Goal: Transaction & Acquisition: Book appointment/travel/reservation

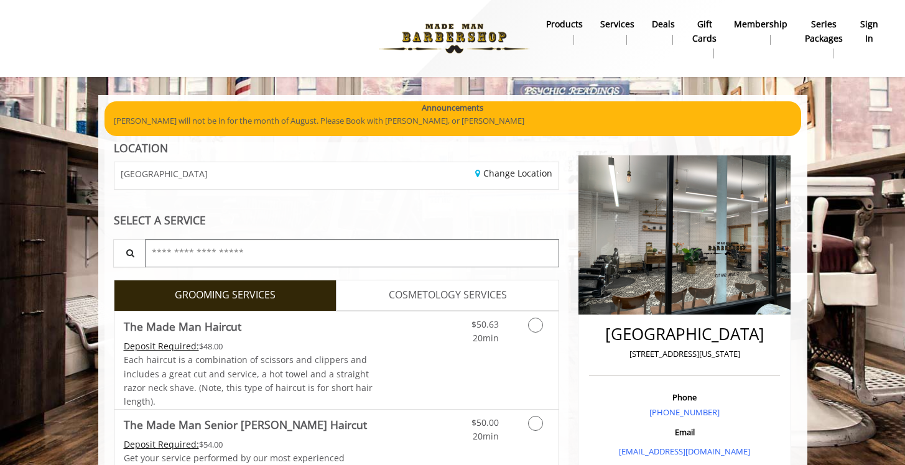
click at [215, 253] on input "text" at bounding box center [352, 254] width 415 height 28
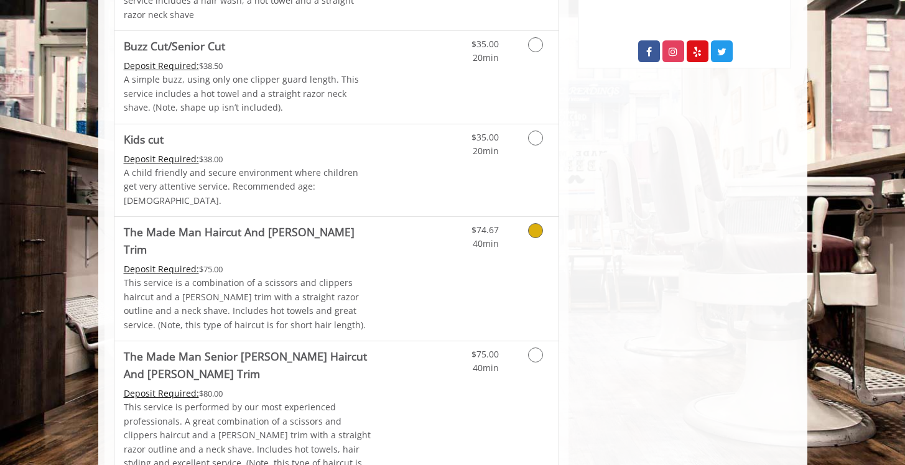
scroll to position [728, 0]
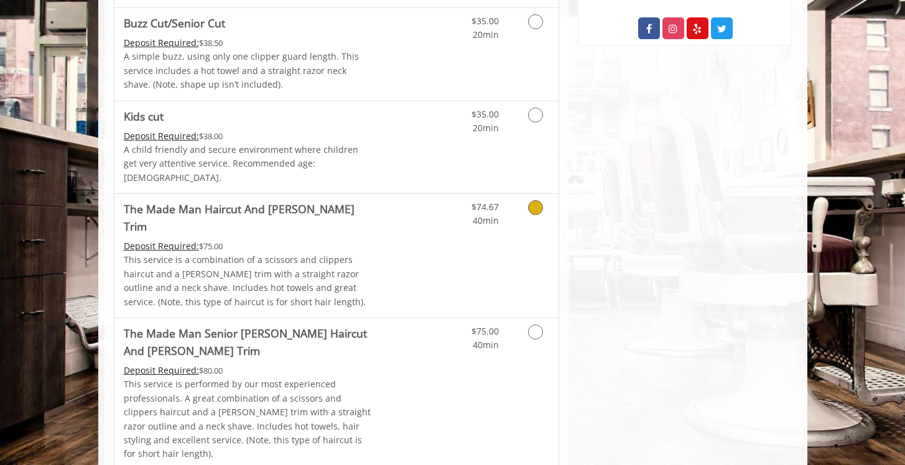
click at [539, 200] on icon "Grooming services" at bounding box center [535, 207] width 15 height 15
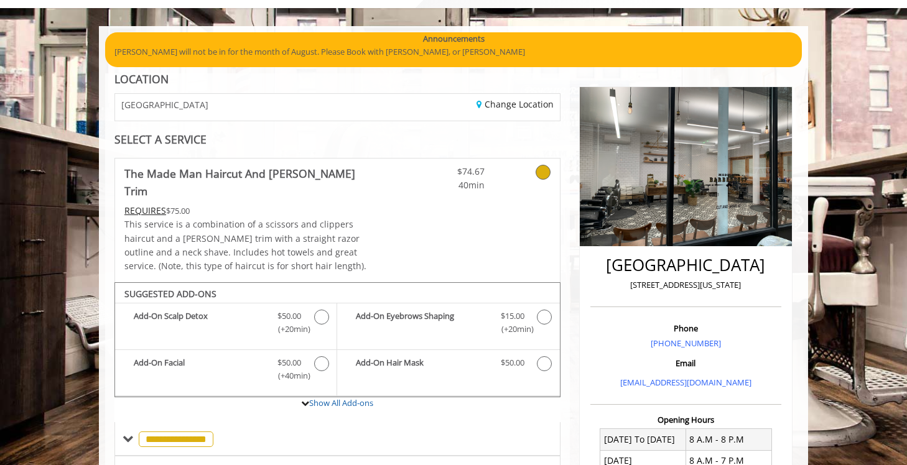
scroll to position [0, 0]
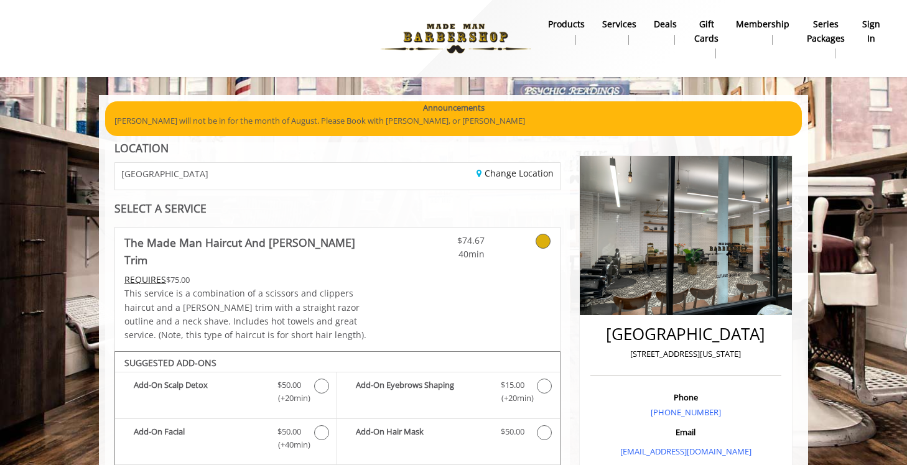
click at [506, 180] on div "Change Location" at bounding box center [452, 176] width 231 height 27
click at [489, 170] on link "Change Location" at bounding box center [515, 173] width 77 height 12
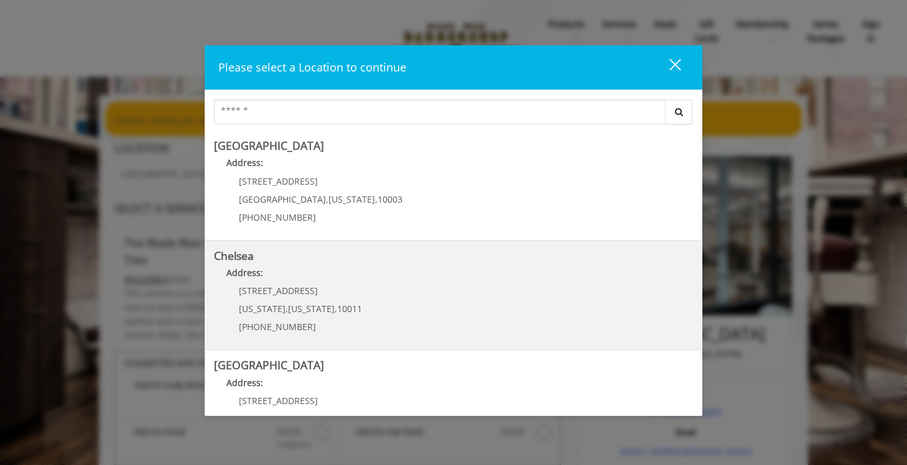
click at [358, 292] on link "Chelsea Address: [STREET_ADDRESS][US_STATE][US_STATE] (917) 639-3902" at bounding box center [453, 295] width 479 height 91
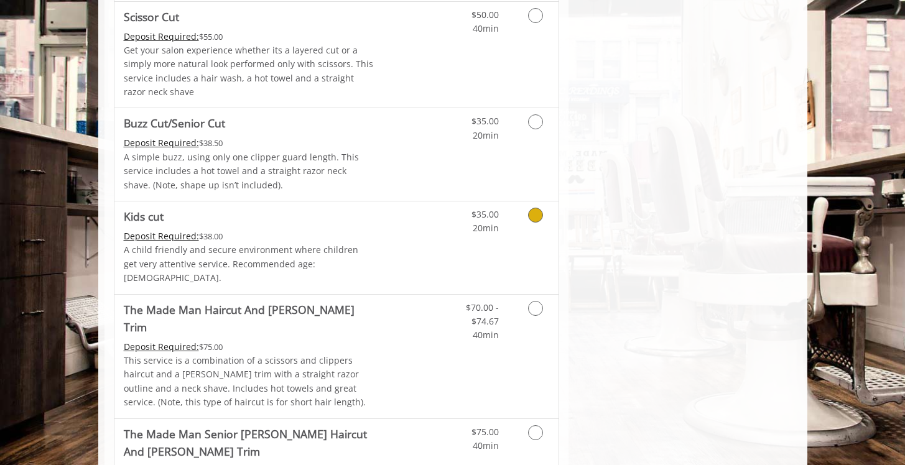
scroll to position [823, 0]
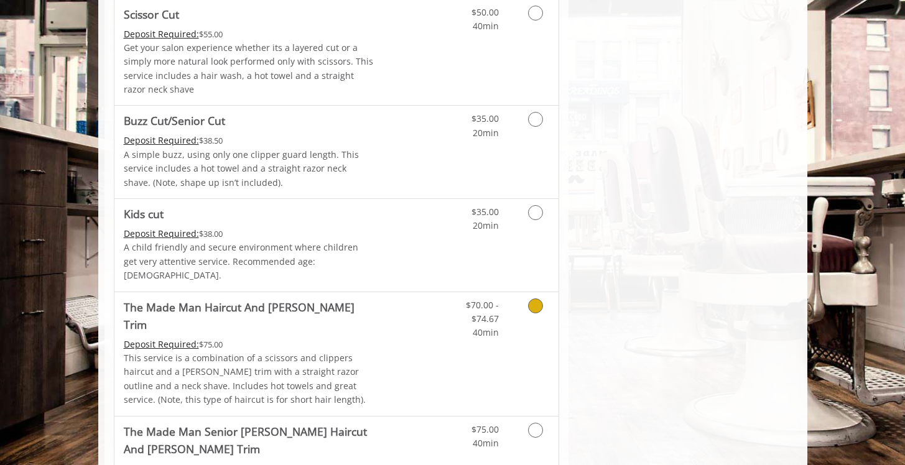
click at [543, 294] on link "Grooming services" at bounding box center [534, 316] width 32 height 48
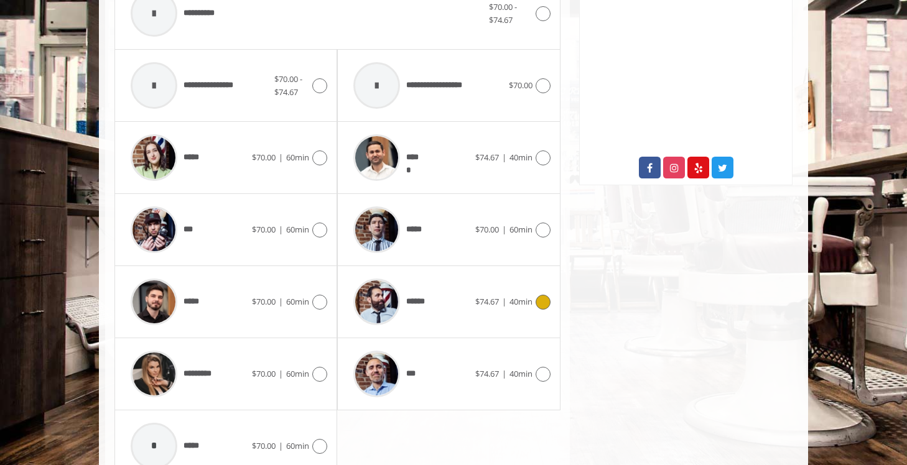
scroll to position [594, 0]
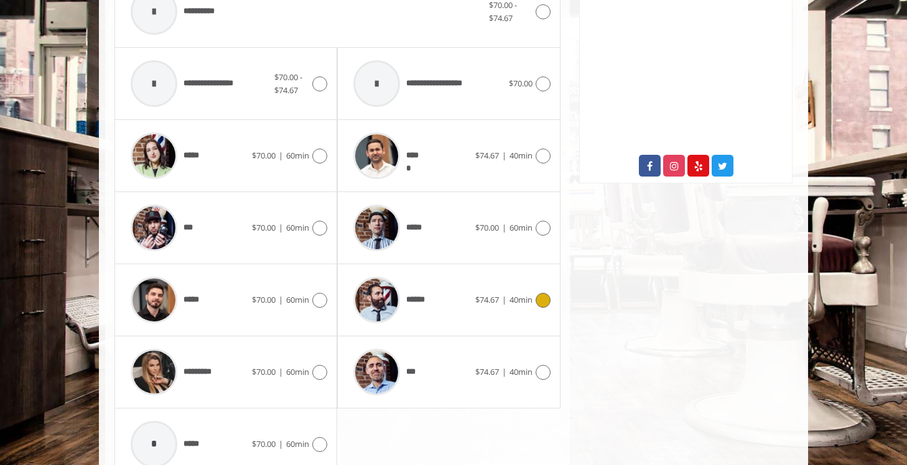
click at [536, 292] on div "****** $74.67 | 40min" at bounding box center [448, 300] width 203 height 59
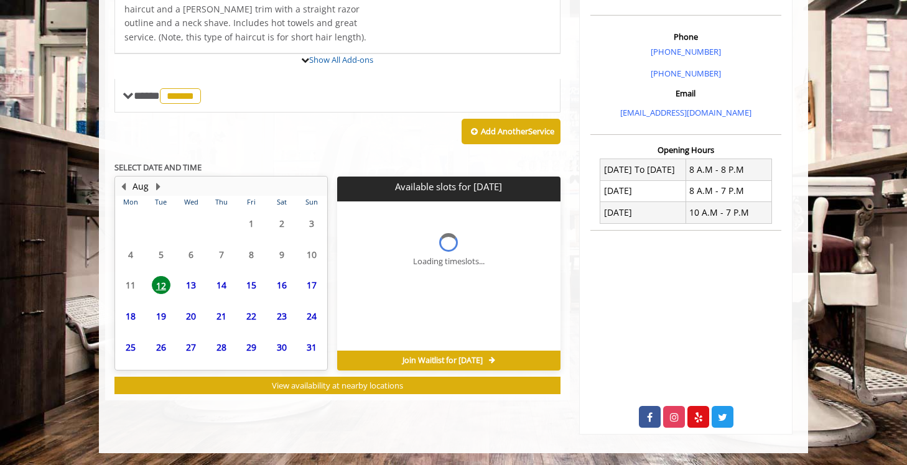
scroll to position [406, 0]
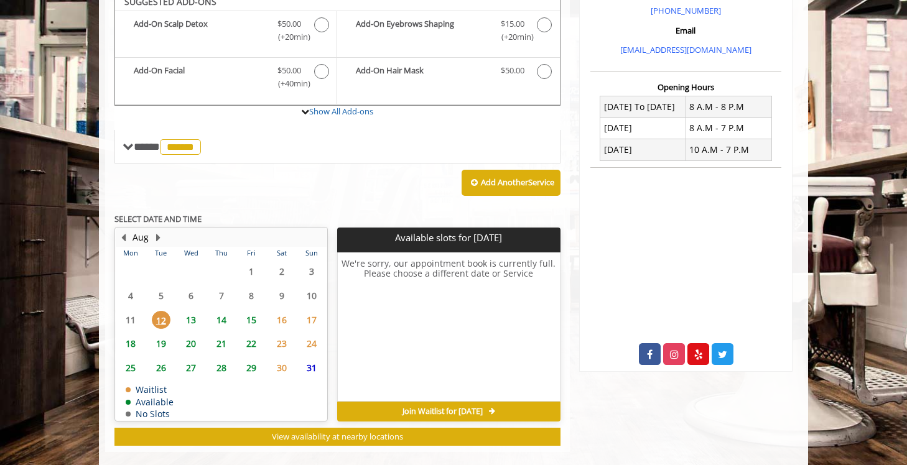
click at [249, 311] on span "15" at bounding box center [251, 320] width 19 height 18
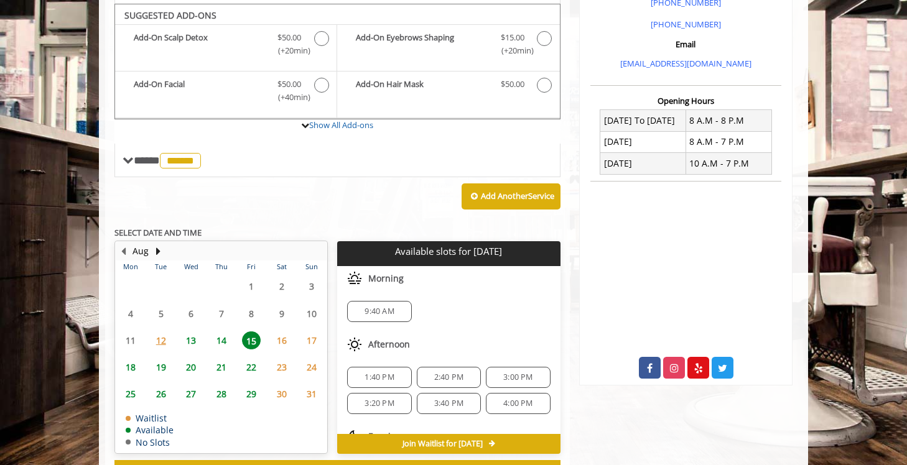
scroll to position [379, 0]
